Goal: Task Accomplishment & Management: Use online tool/utility

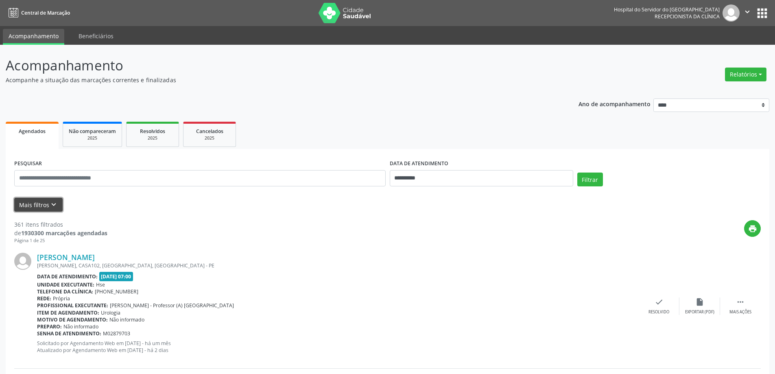
click at [52, 204] on icon "keyboard_arrow_down" at bounding box center [53, 204] width 9 height 9
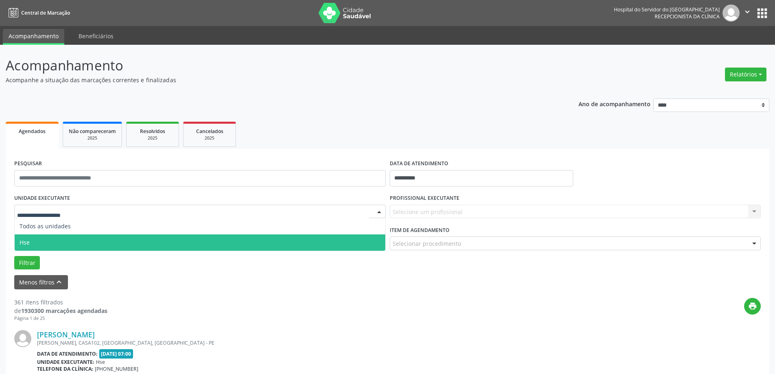
click at [61, 240] on span "Hse" at bounding box center [200, 242] width 371 height 16
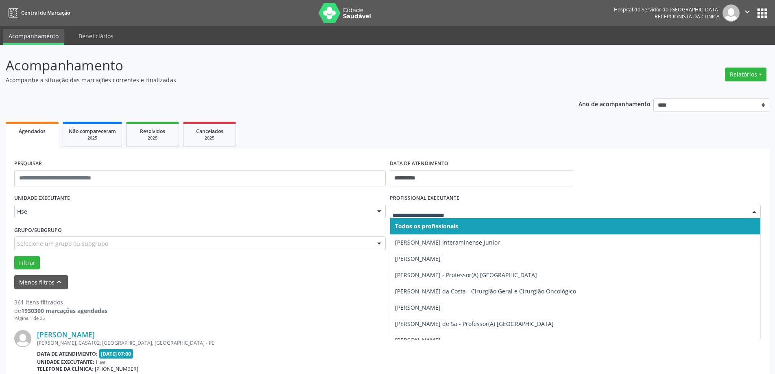
click at [437, 229] on span "Todos os profissionais" at bounding box center [426, 226] width 63 height 8
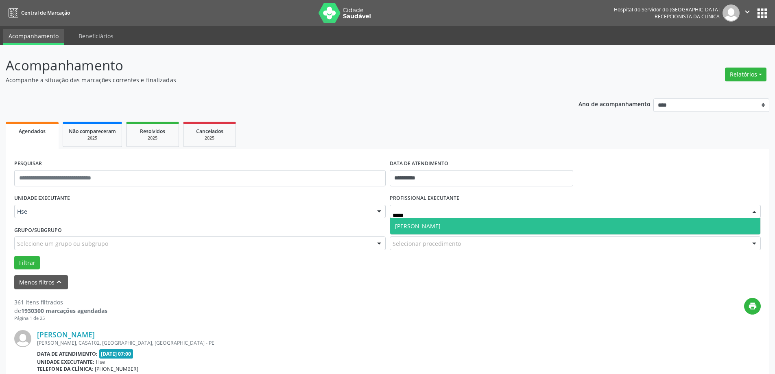
type input "******"
click at [440, 225] on span "[PERSON_NAME]" at bounding box center [418, 226] width 46 height 8
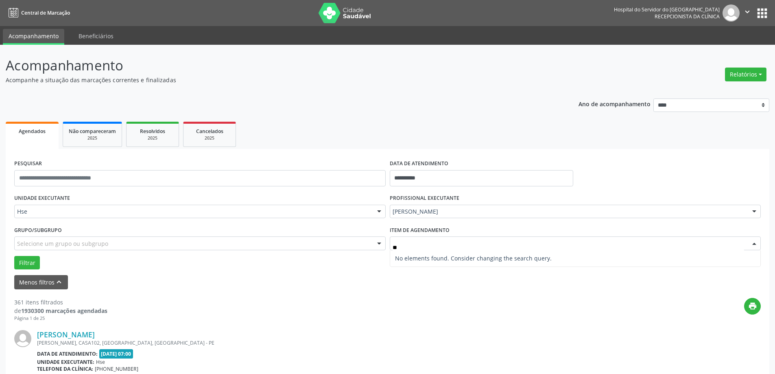
type input "*"
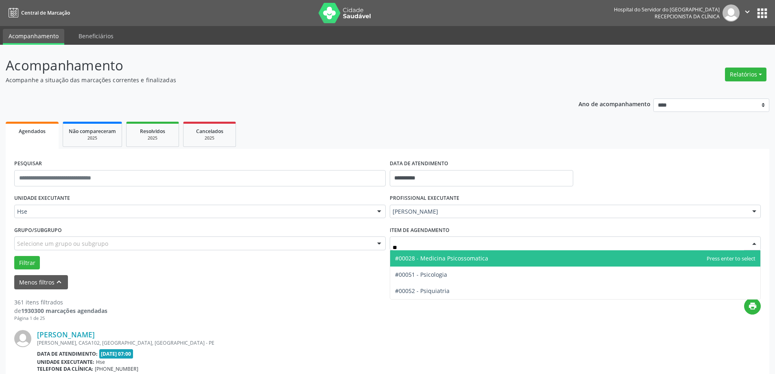
type input "***"
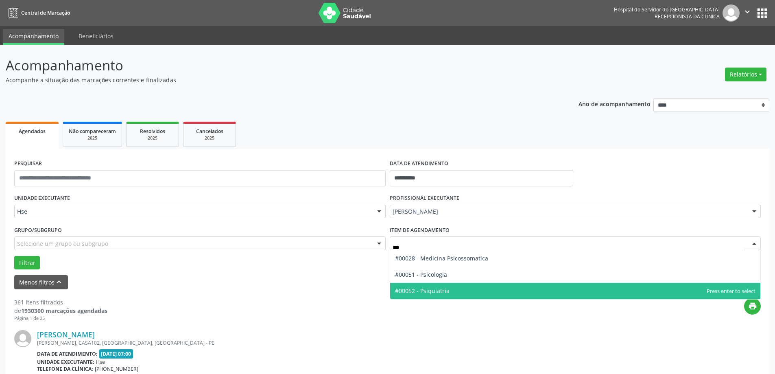
click at [436, 283] on span "#00052 - Psiquiatria" at bounding box center [575, 291] width 371 height 16
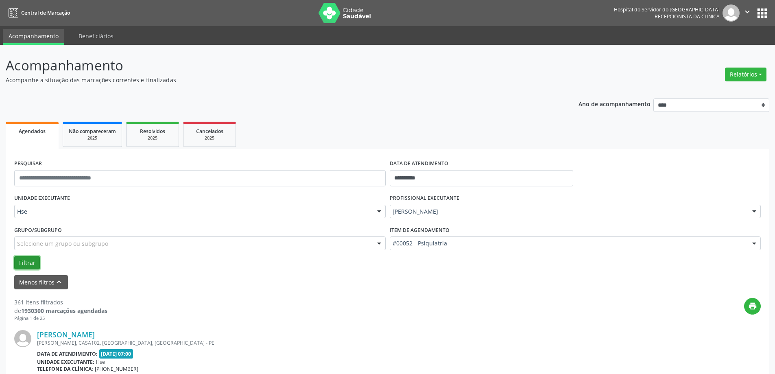
click at [27, 264] on button "Filtrar" at bounding box center [27, 263] width 26 height 14
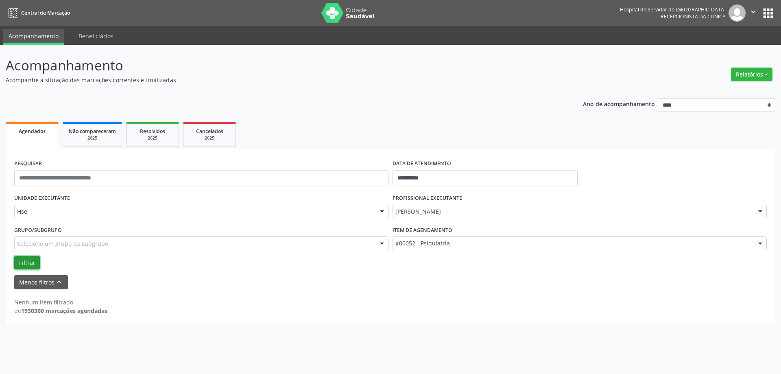
click at [22, 260] on button "Filtrar" at bounding box center [27, 263] width 26 height 14
click at [751, 71] on button "Relatórios" at bounding box center [751, 75] width 41 height 14
click at [698, 92] on link "Agendamentos" at bounding box center [728, 91] width 87 height 11
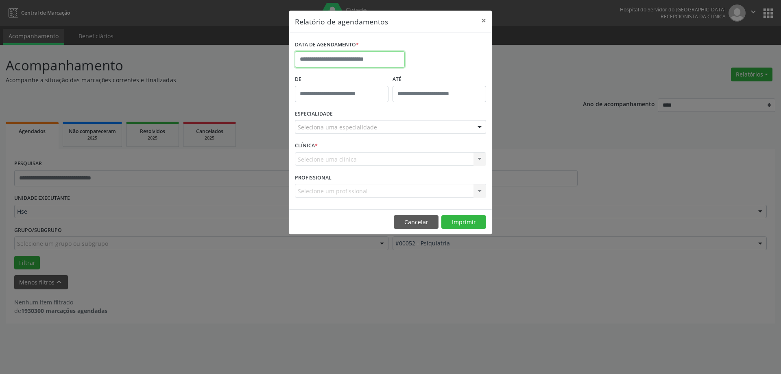
click at [321, 54] on input "text" at bounding box center [350, 59] width 110 height 16
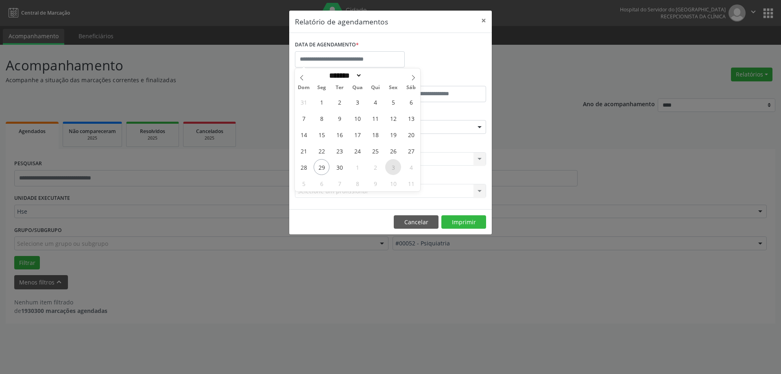
click at [395, 168] on span "3" at bounding box center [393, 167] width 16 height 16
type input "**********"
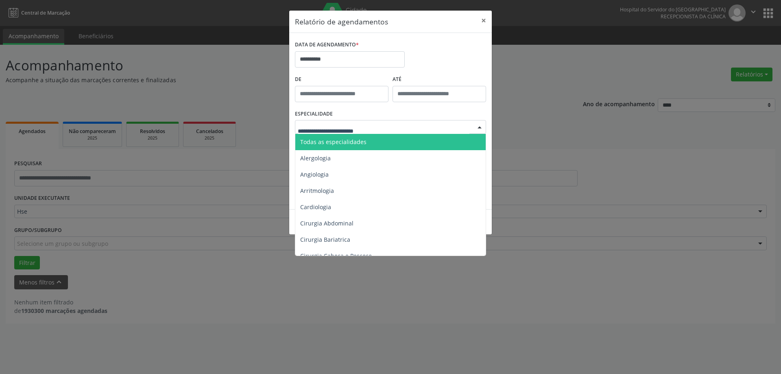
click at [340, 144] on span "Todas as especialidades" at bounding box center [333, 142] width 66 height 8
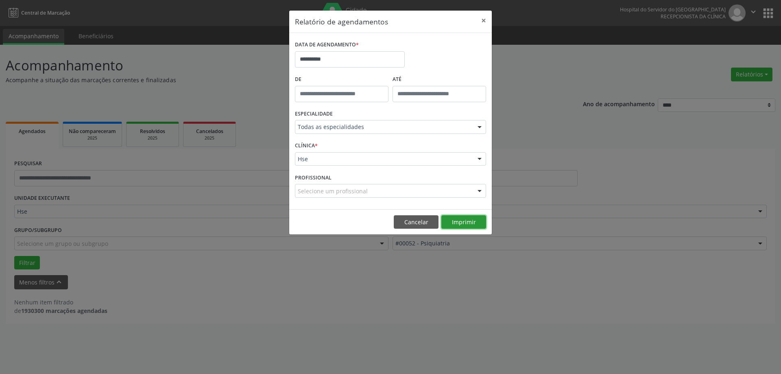
click at [453, 222] on button "Imprimir" at bounding box center [463, 222] width 45 height 14
click at [482, 20] on button "×" at bounding box center [484, 21] width 16 height 20
